Goal: Task Accomplishment & Management: Manage account settings

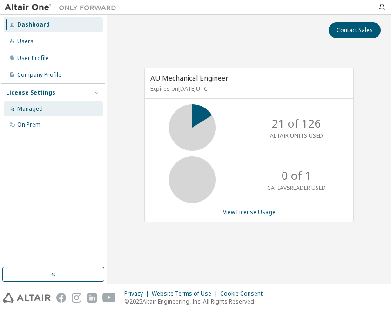
click at [75, 113] on div "Managed" at bounding box center [53, 108] width 99 height 15
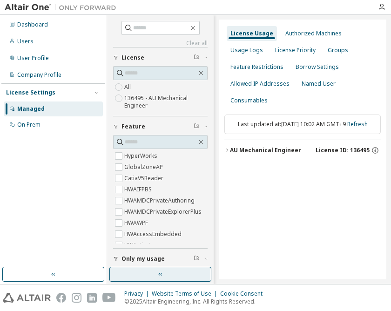
click at [158, 272] on icon "button" at bounding box center [160, 273] width 7 height 7
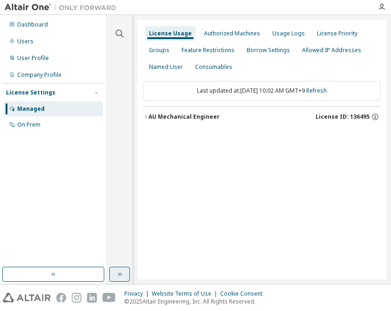
click at [195, 117] on div "AU Mechanical Engineer" at bounding box center [183, 116] width 71 height 7
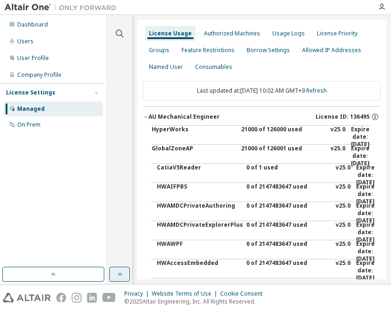
click at [257, 134] on div "21000 of 126000 used" at bounding box center [283, 137] width 84 height 22
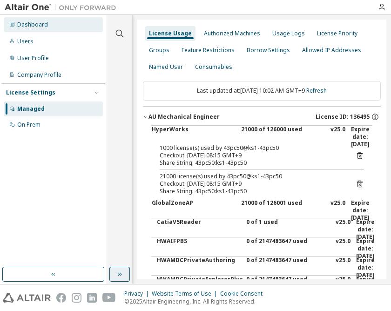
click at [40, 26] on div "Dashboard" at bounding box center [32, 24] width 31 height 7
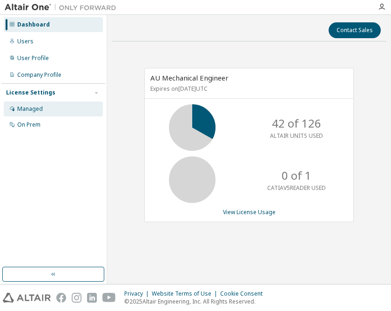
click at [37, 106] on div "Managed" at bounding box center [30, 108] width 26 height 7
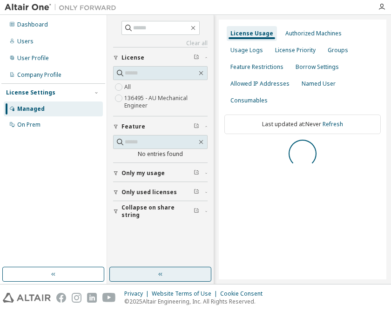
click at [147, 267] on button "button" at bounding box center [160, 274] width 102 height 15
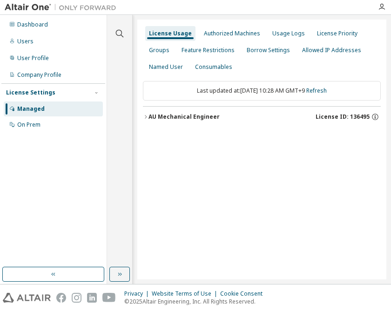
click at [177, 118] on div "AU Mechanical Engineer" at bounding box center [183, 116] width 71 height 7
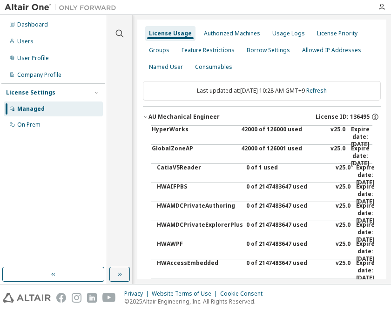
click at [182, 126] on div "HyperWorks" at bounding box center [194, 137] width 84 height 22
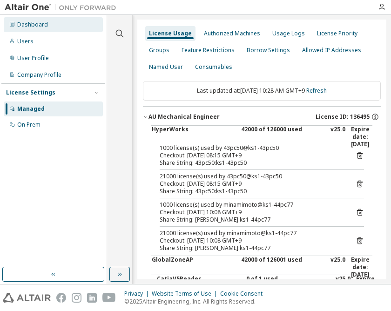
click at [34, 23] on div "Dashboard" at bounding box center [32, 24] width 31 height 7
